Goal: Task Accomplishment & Management: Manage account settings

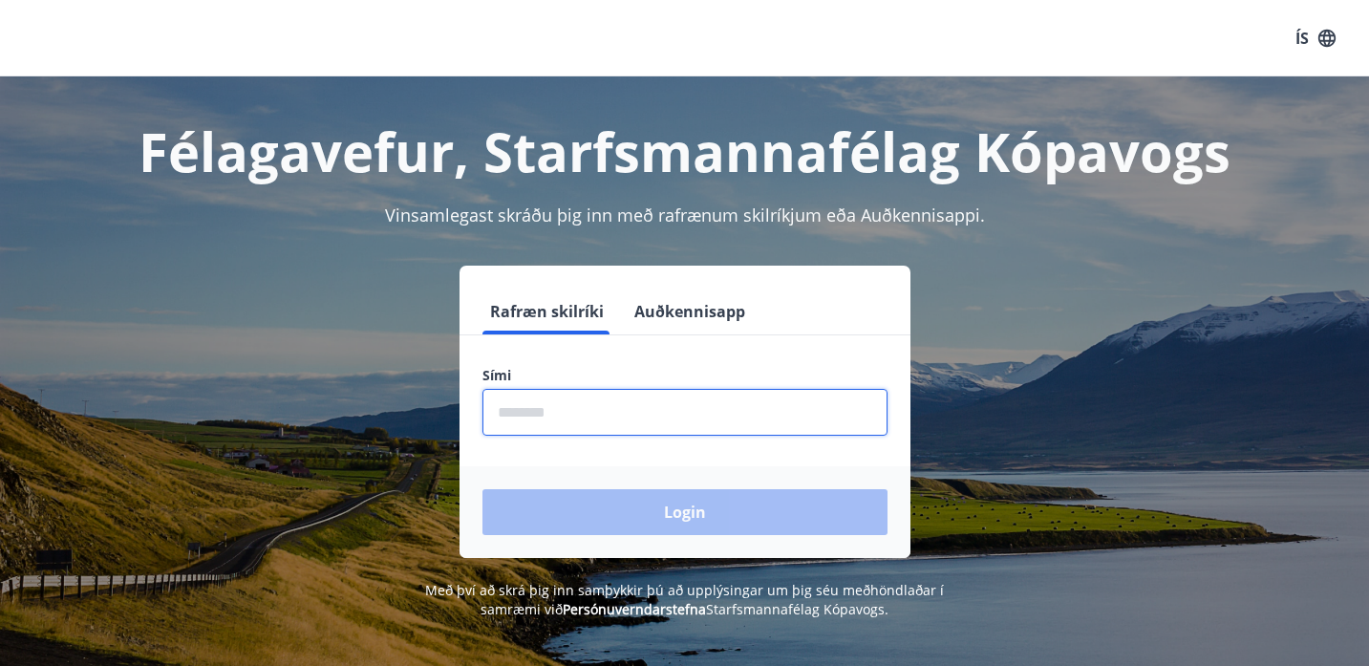
click at [647, 411] on input "phone" at bounding box center [684, 412] width 405 height 47
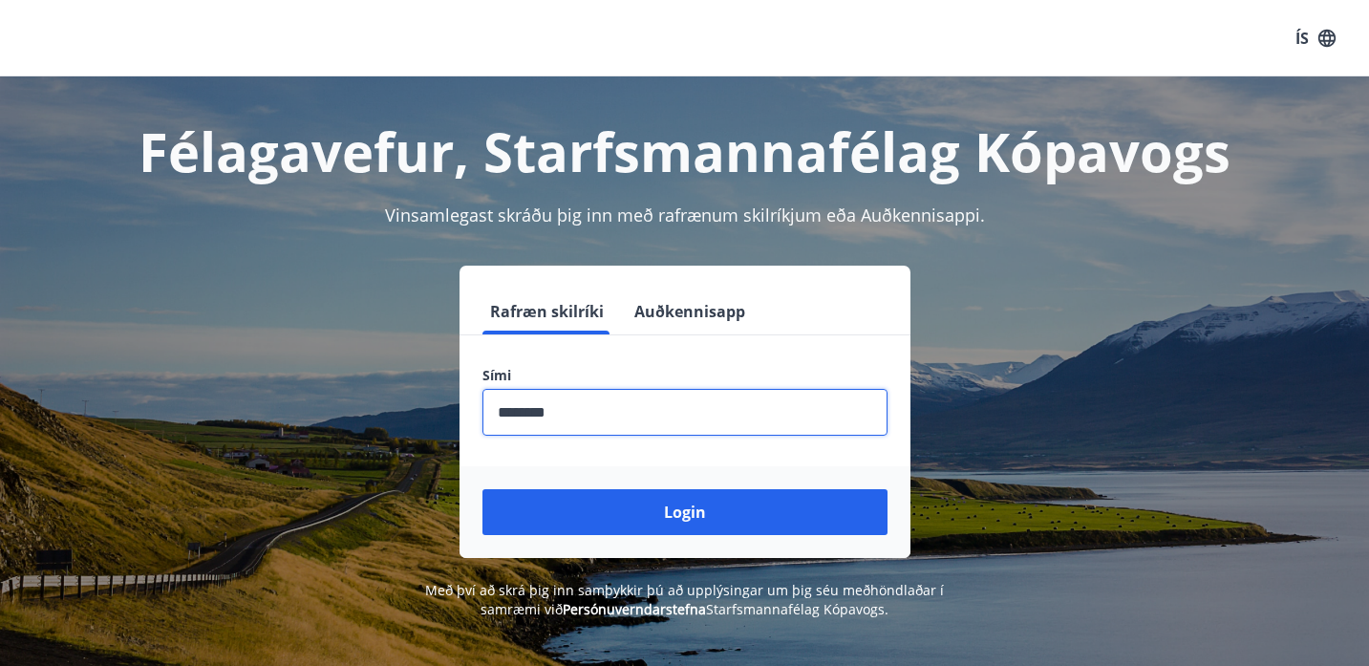
type input "********"
click at [482, 489] on button "Login" at bounding box center [684, 512] width 405 height 46
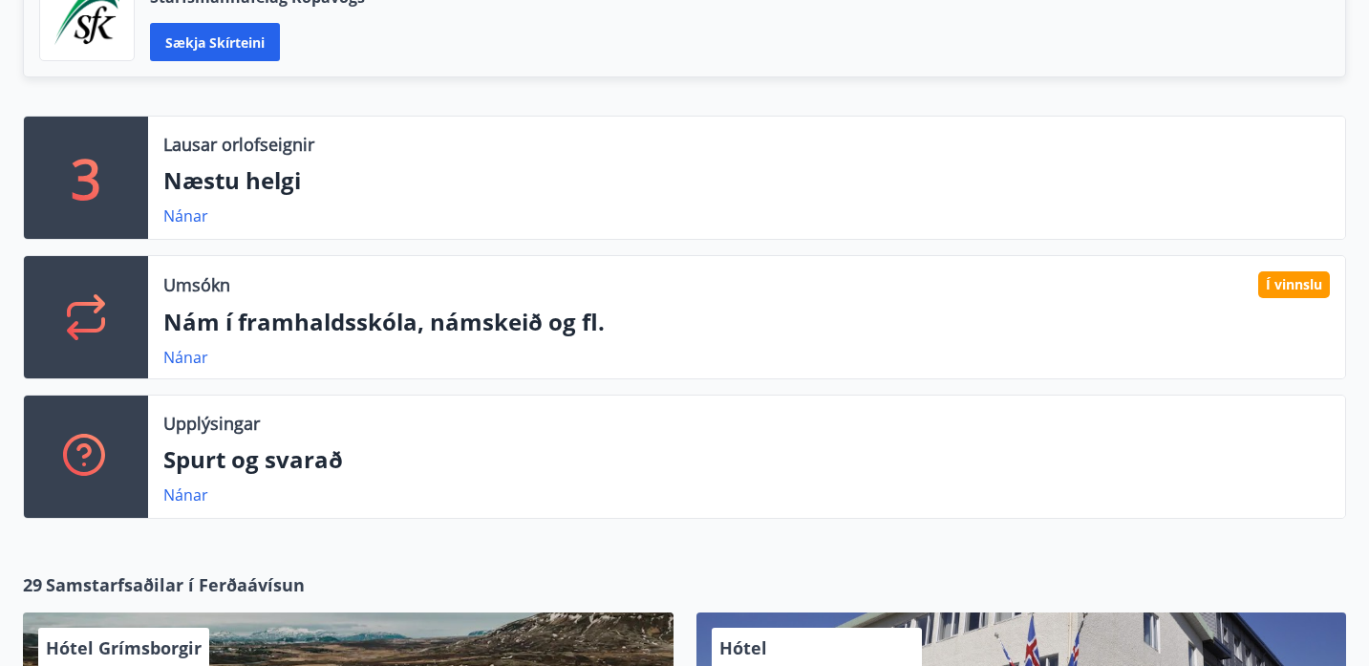
scroll to position [542, 0]
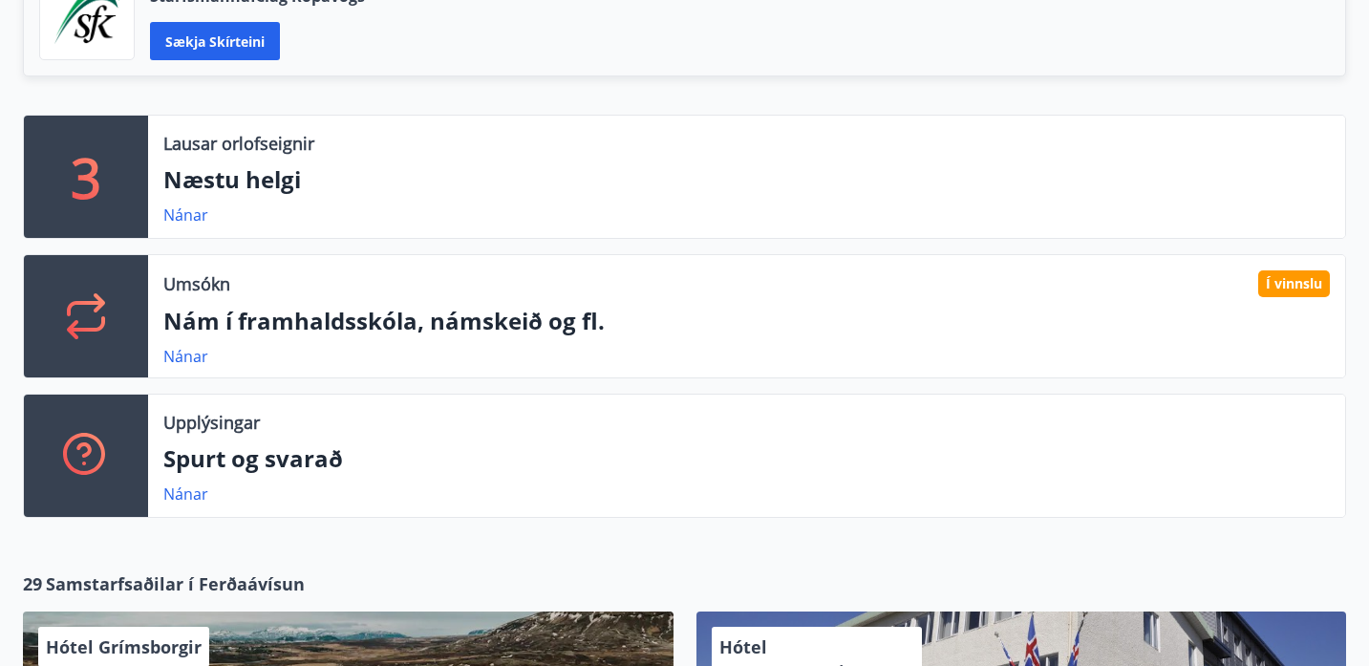
click at [1293, 277] on div "Í vinnslu" at bounding box center [1294, 283] width 72 height 27
click at [181, 366] on div "Nánar" at bounding box center [193, 356] width 60 height 23
click at [189, 359] on link "Nánar" at bounding box center [185, 356] width 45 height 21
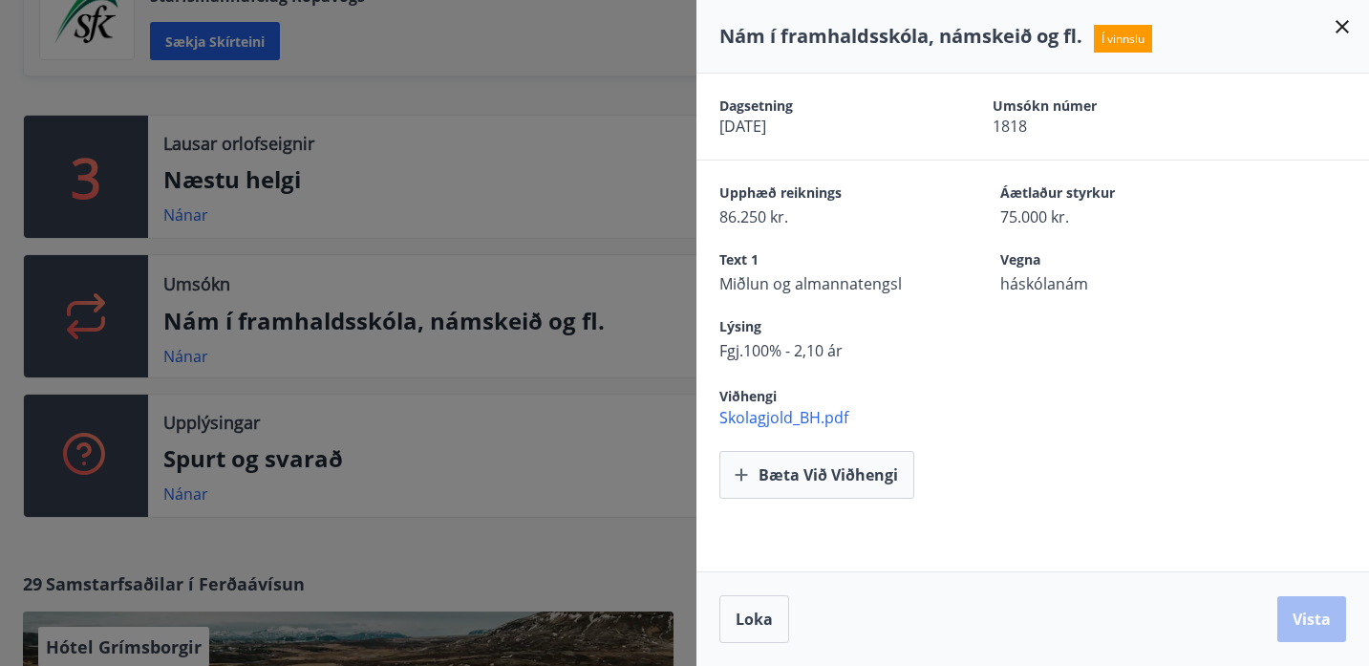
click at [1338, 29] on icon at bounding box center [1342, 26] width 13 height 13
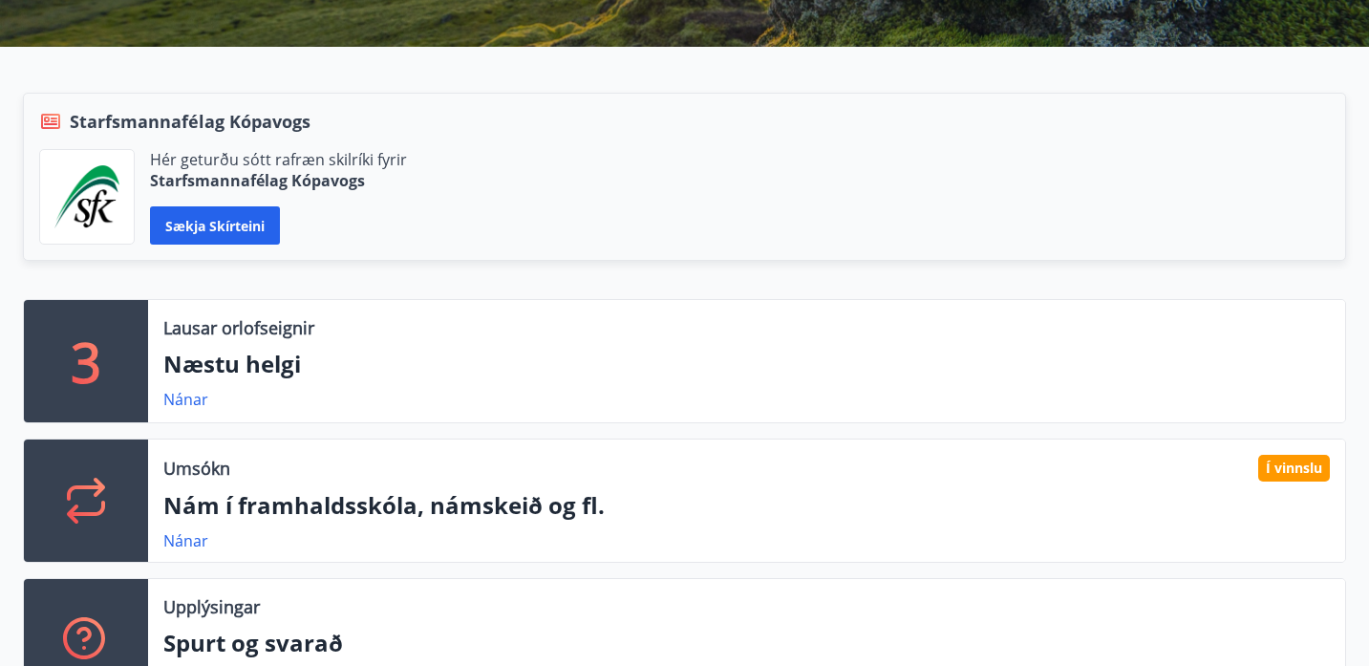
scroll to position [0, 0]
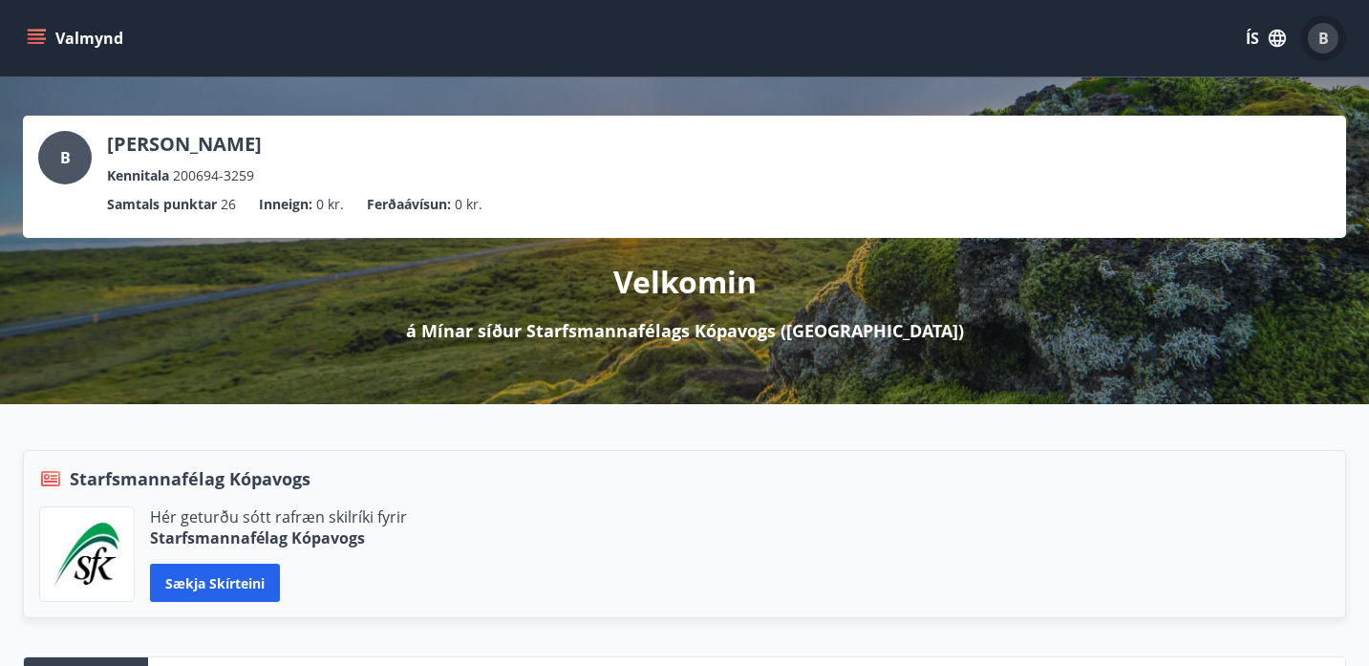
click at [1325, 41] on span "B" at bounding box center [1323, 38] width 11 height 21
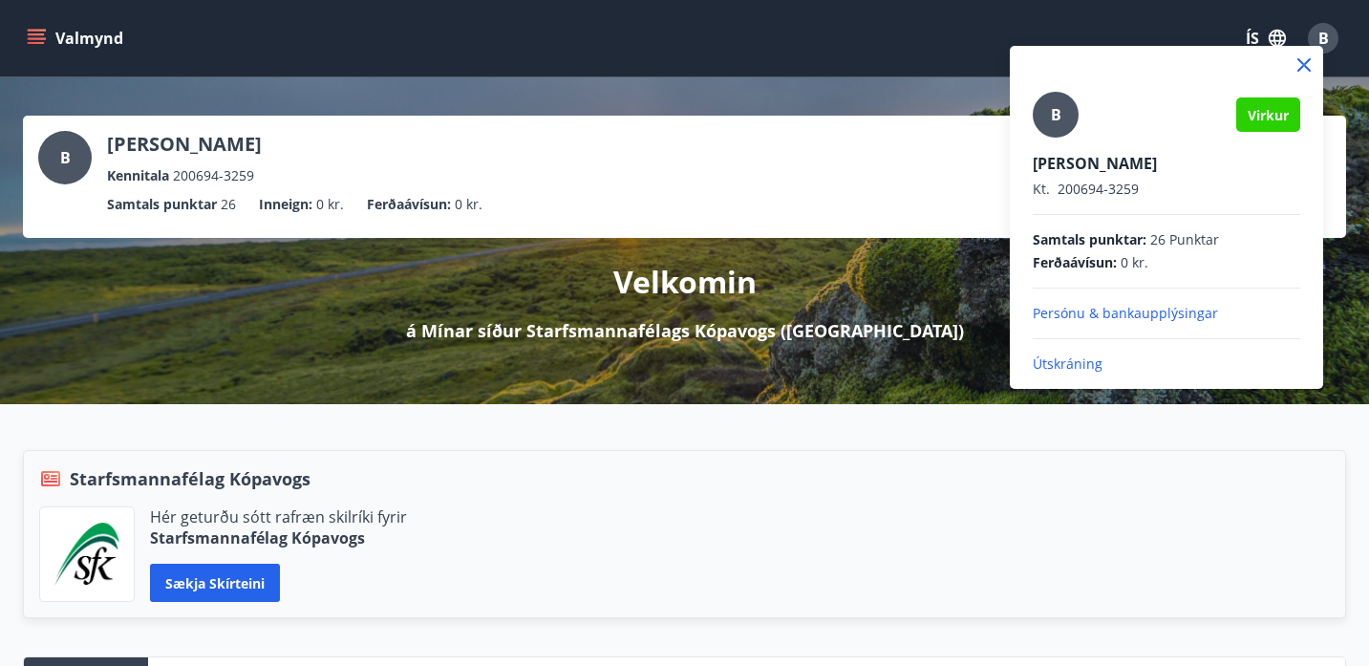
click at [1067, 369] on p "Útskráning" at bounding box center [1166, 363] width 267 height 19
